Goal: Transaction & Acquisition: Download file/media

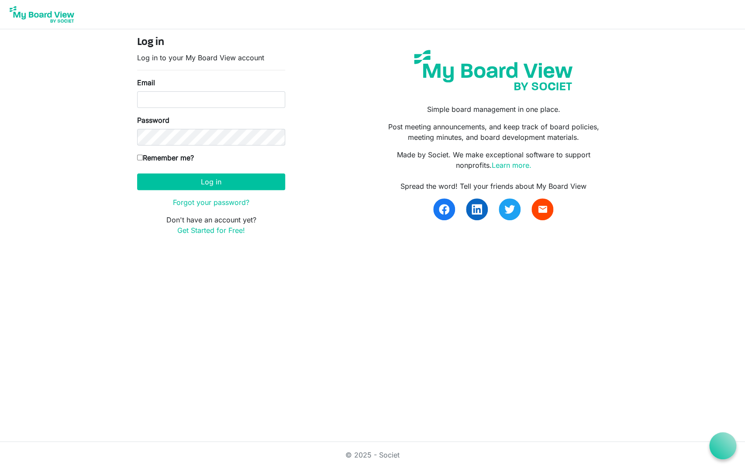
click at [214, 101] on input "Email" at bounding box center [211, 99] width 148 height 17
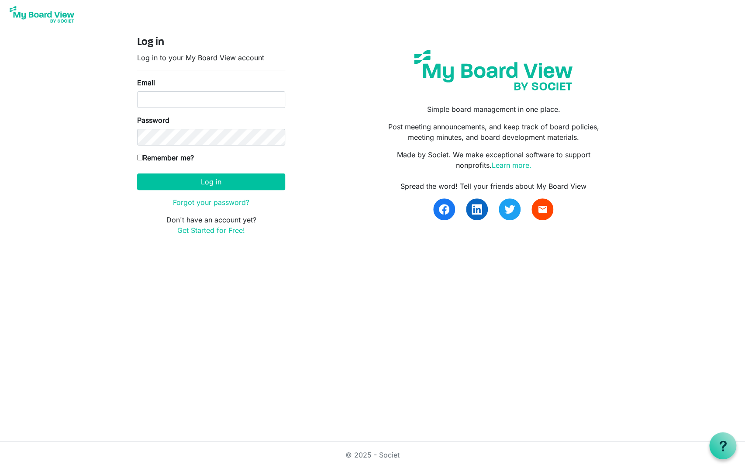
click at [214, 101] on input "Email" at bounding box center [211, 99] width 148 height 17
click at [199, 102] on input "Email" at bounding box center [211, 99] width 148 height 17
click at [180, 101] on input "Email" at bounding box center [211, 99] width 148 height 17
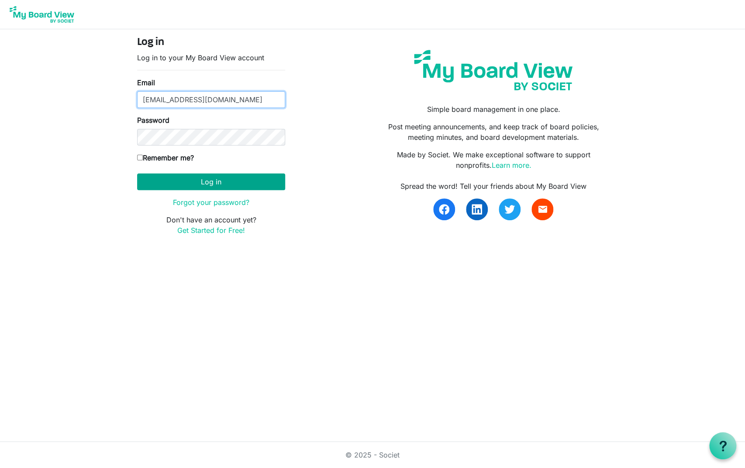
type input "[EMAIL_ADDRESS][DOMAIN_NAME]"
click at [214, 188] on button "Log in" at bounding box center [211, 181] width 148 height 17
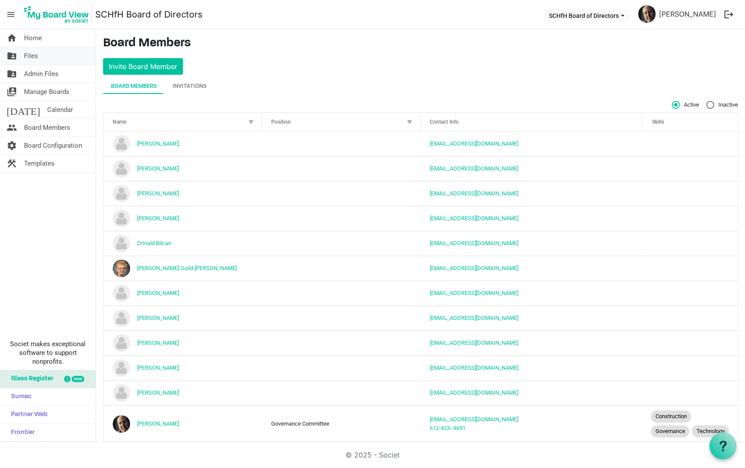
click at [35, 59] on span "Files" at bounding box center [31, 55] width 14 height 17
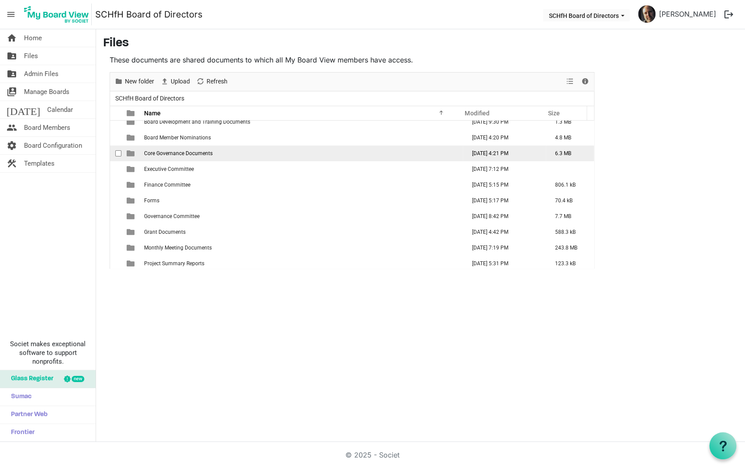
scroll to position [25, 0]
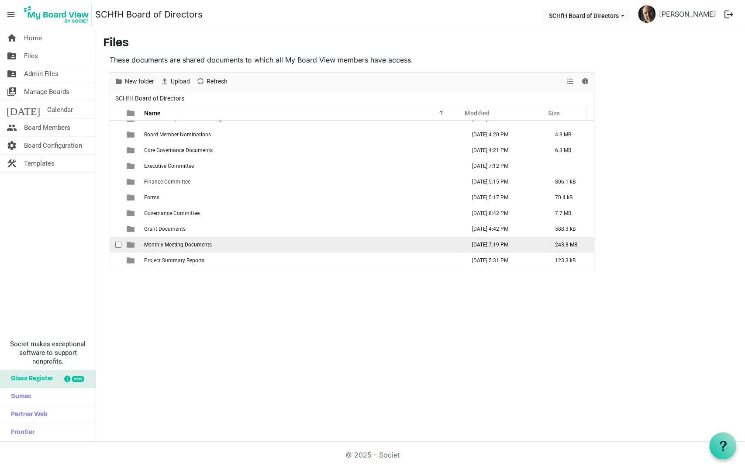
click at [160, 245] on span "Monthly Meeting Documents" at bounding box center [178, 245] width 68 height 6
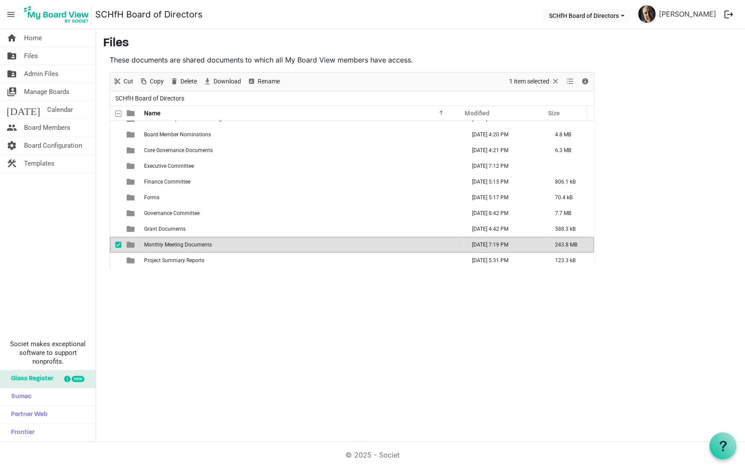
click at [160, 245] on span "Monthly Meeting Documents" at bounding box center [178, 245] width 68 height 6
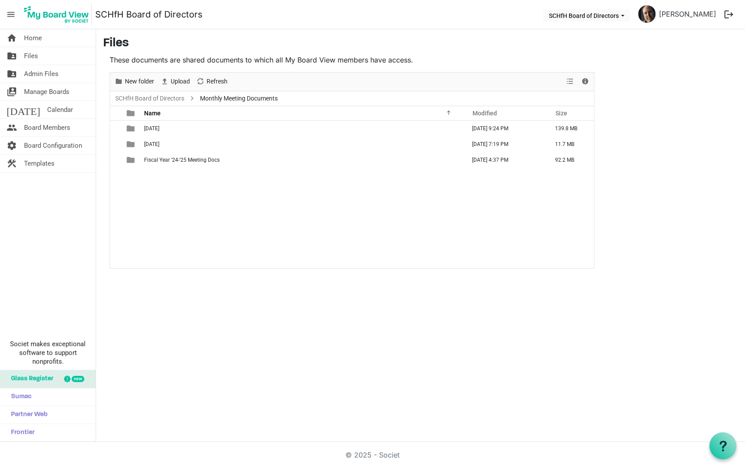
scroll to position [0, 0]
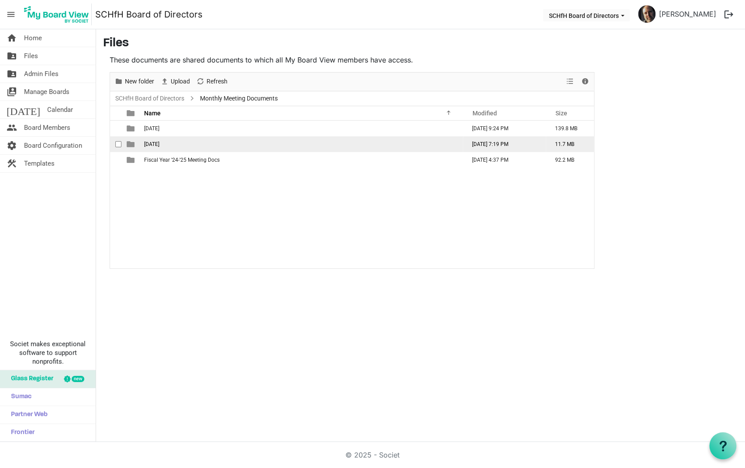
click at [159, 141] on td "8-20-25" at bounding box center [303, 144] width 322 height 16
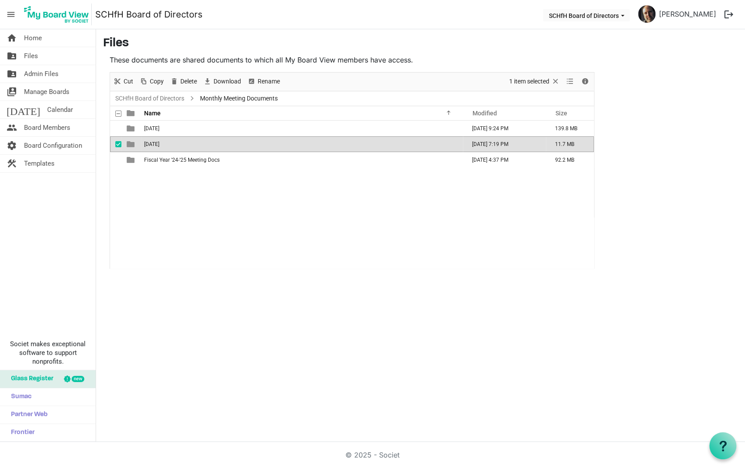
click at [159, 141] on td "8-20-25" at bounding box center [303, 144] width 322 height 16
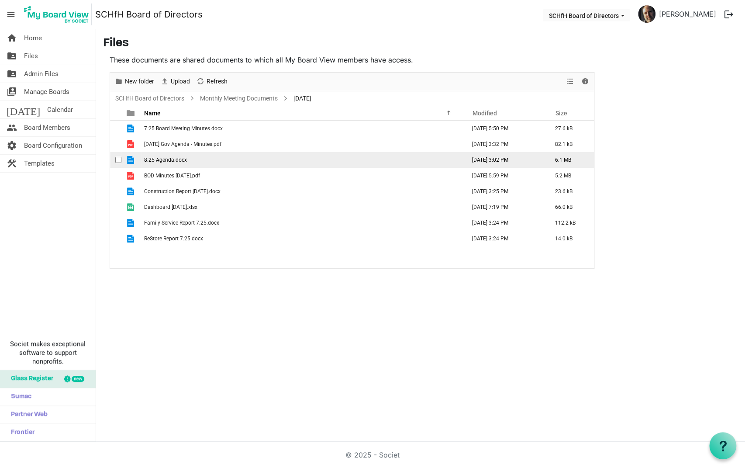
click at [119, 158] on span "checkbox" at bounding box center [118, 160] width 6 height 6
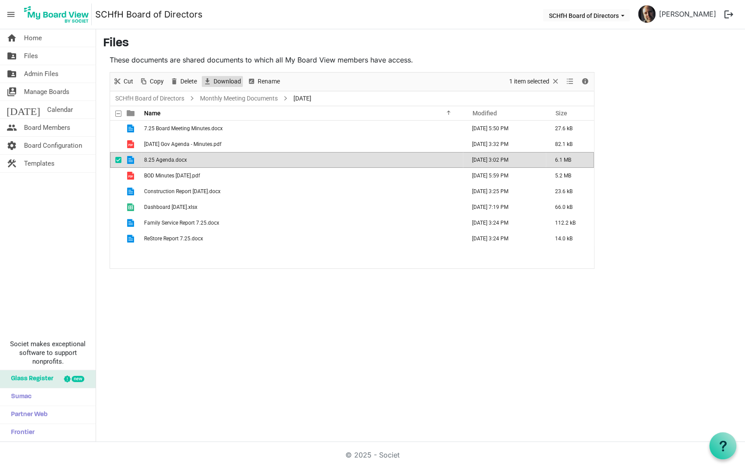
click at [228, 82] on span "Download" at bounding box center [227, 81] width 29 height 11
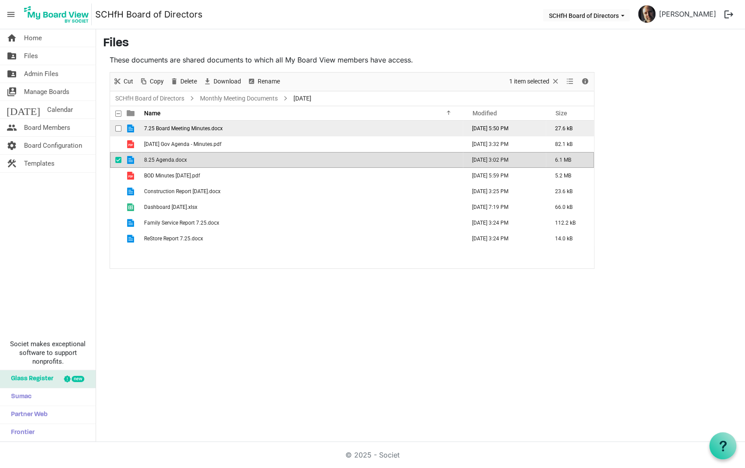
click at [192, 126] on span "7.25 Board Meeting Minutes.docx" at bounding box center [183, 128] width 79 height 6
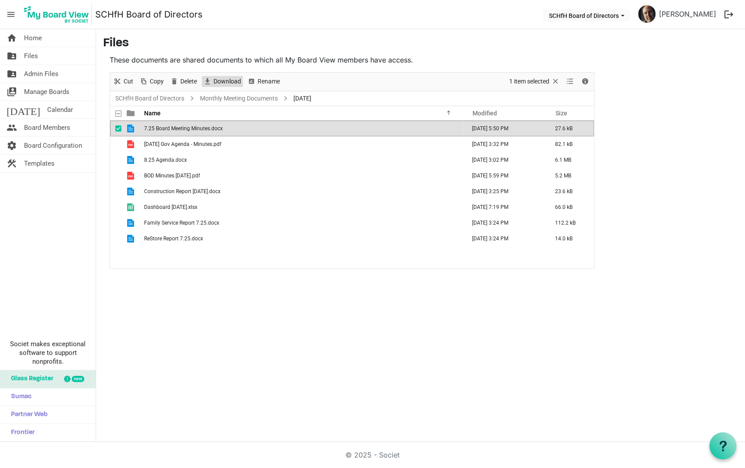
click at [216, 79] on span "Download" at bounding box center [227, 81] width 29 height 11
